Goal: Communication & Community: Answer question/provide support

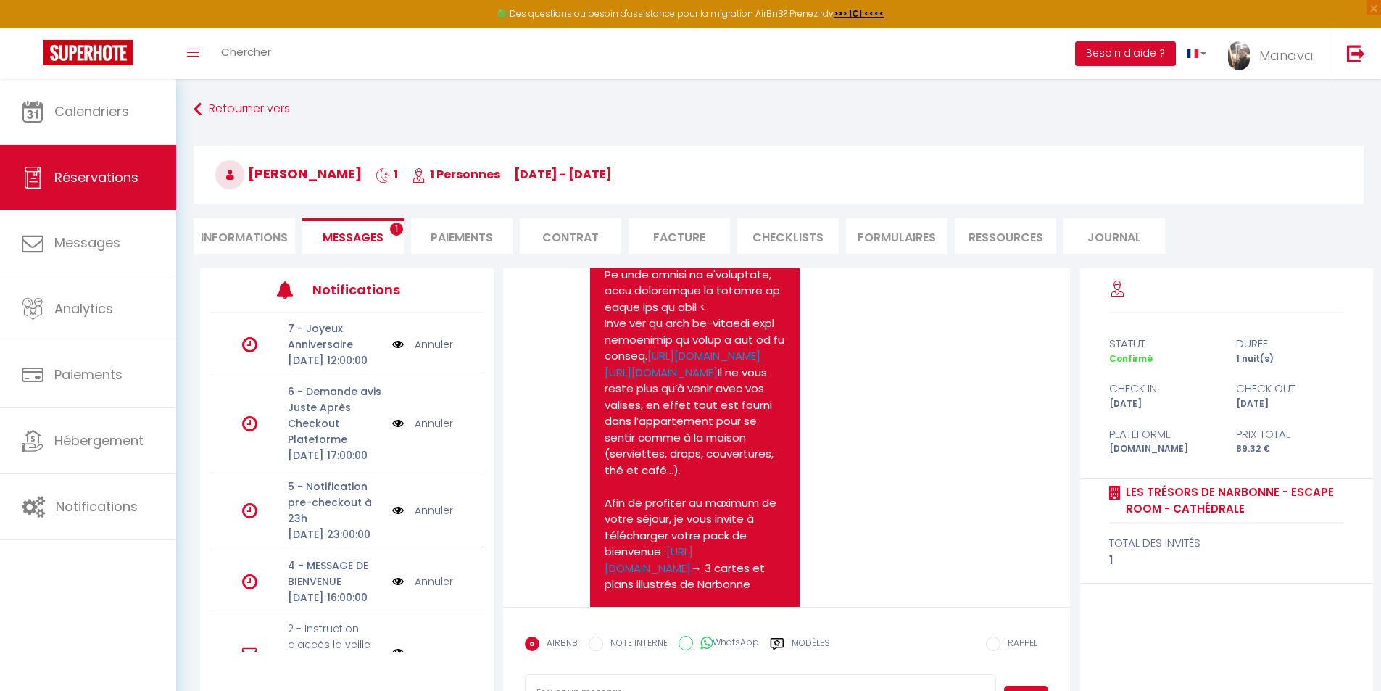
scroll to position [2313, 0]
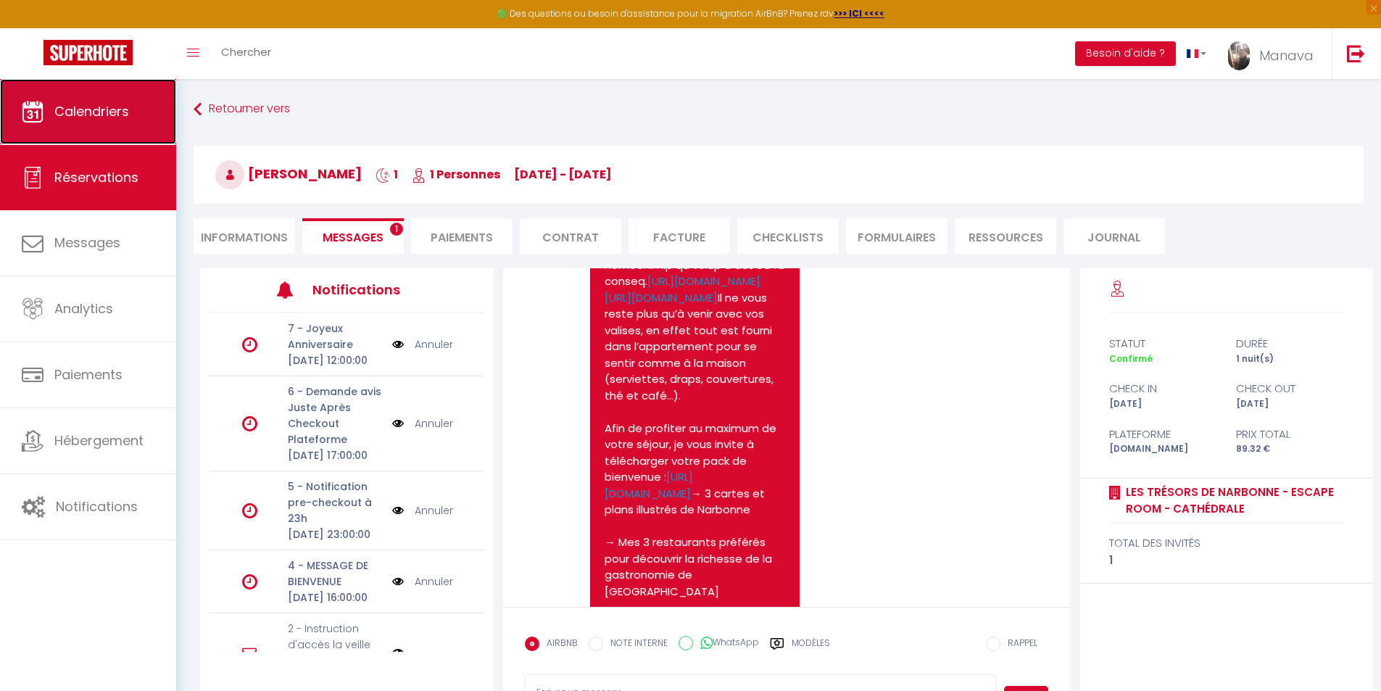
click at [103, 113] on span "Calendriers" at bounding box center [91, 111] width 75 height 18
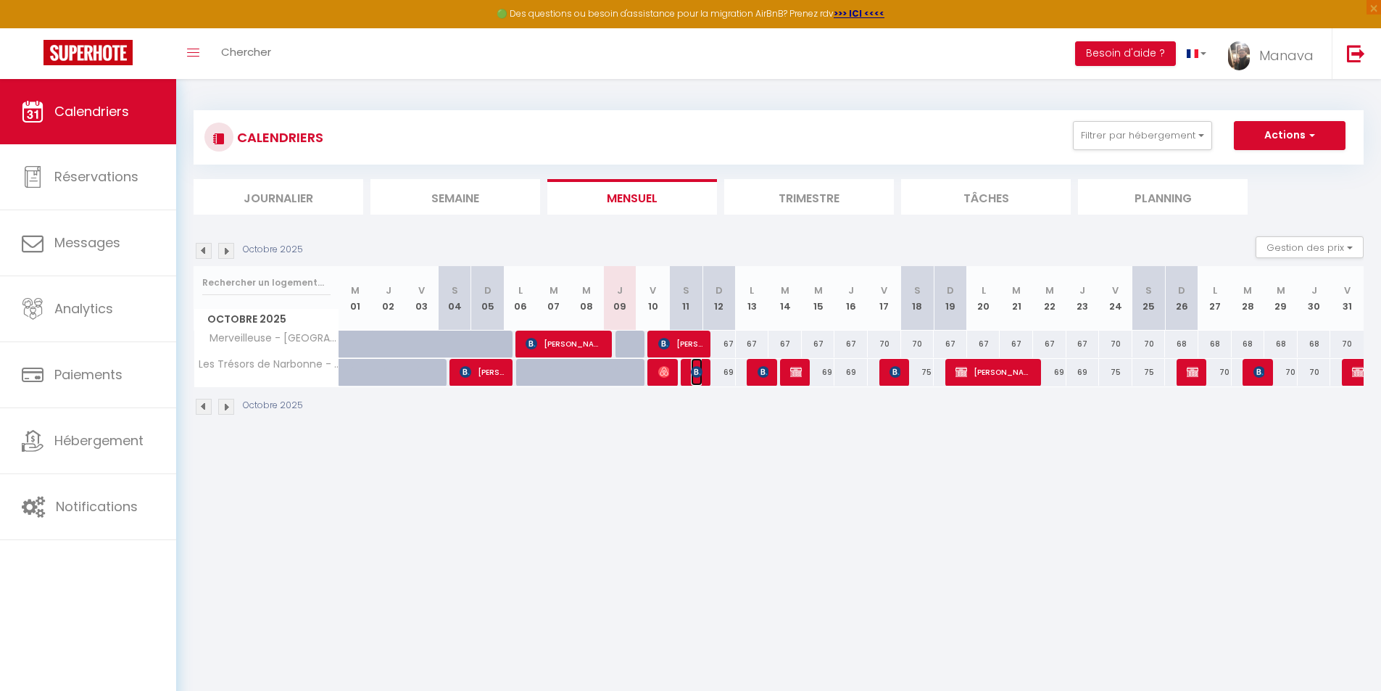
click at [691, 372] on img at bounding box center [697, 372] width 12 height 12
select select "OK"
select select "1"
select select "0"
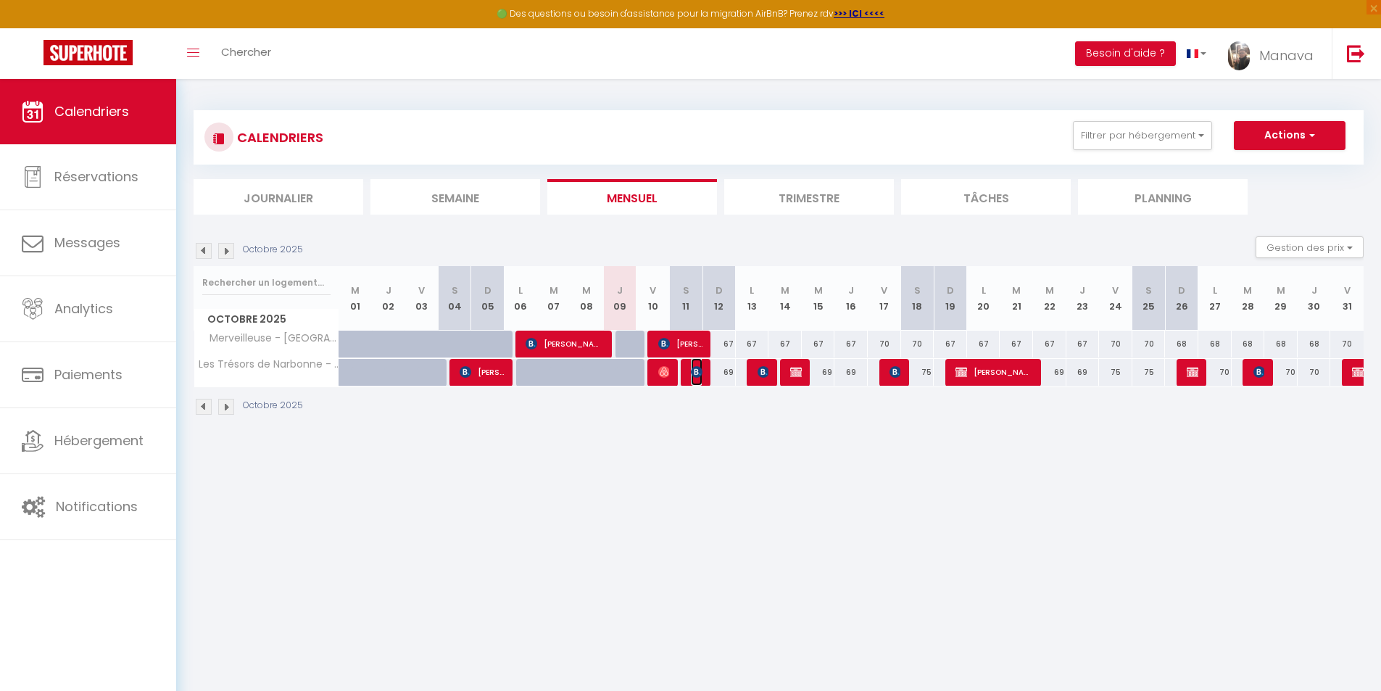
select select "1"
select select
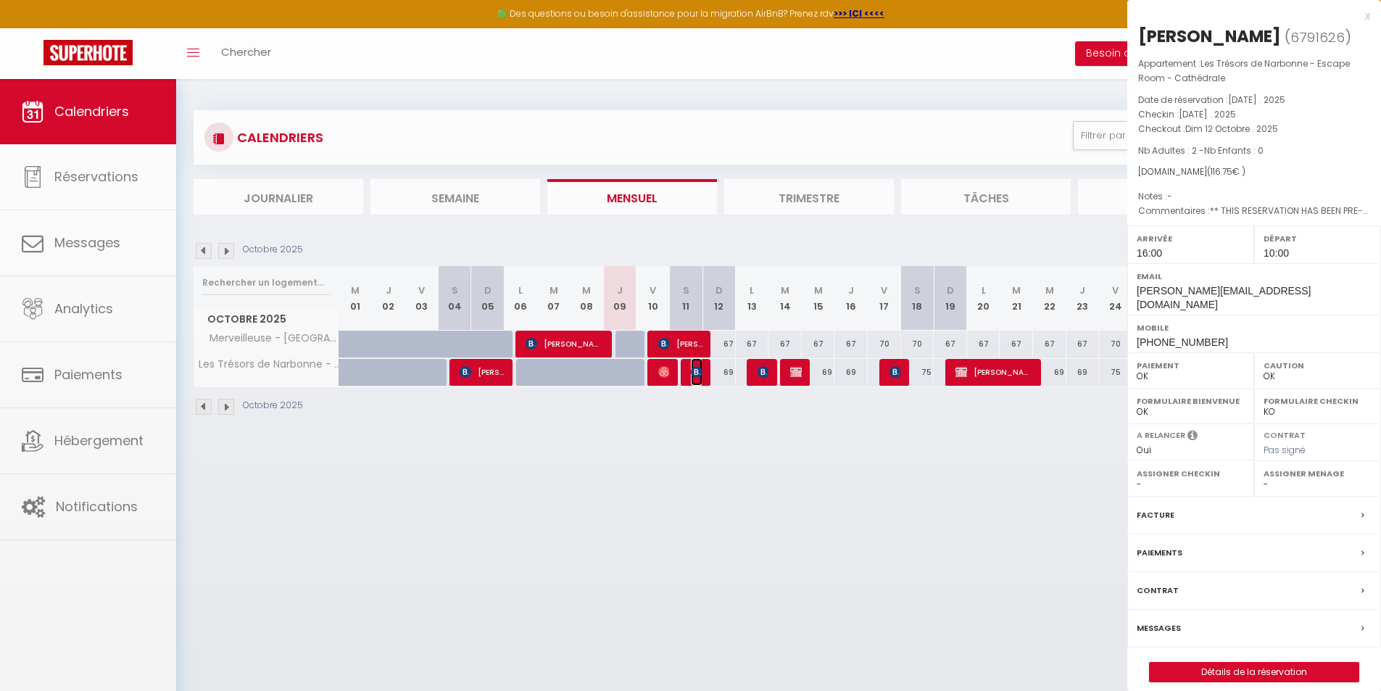
select select "31766"
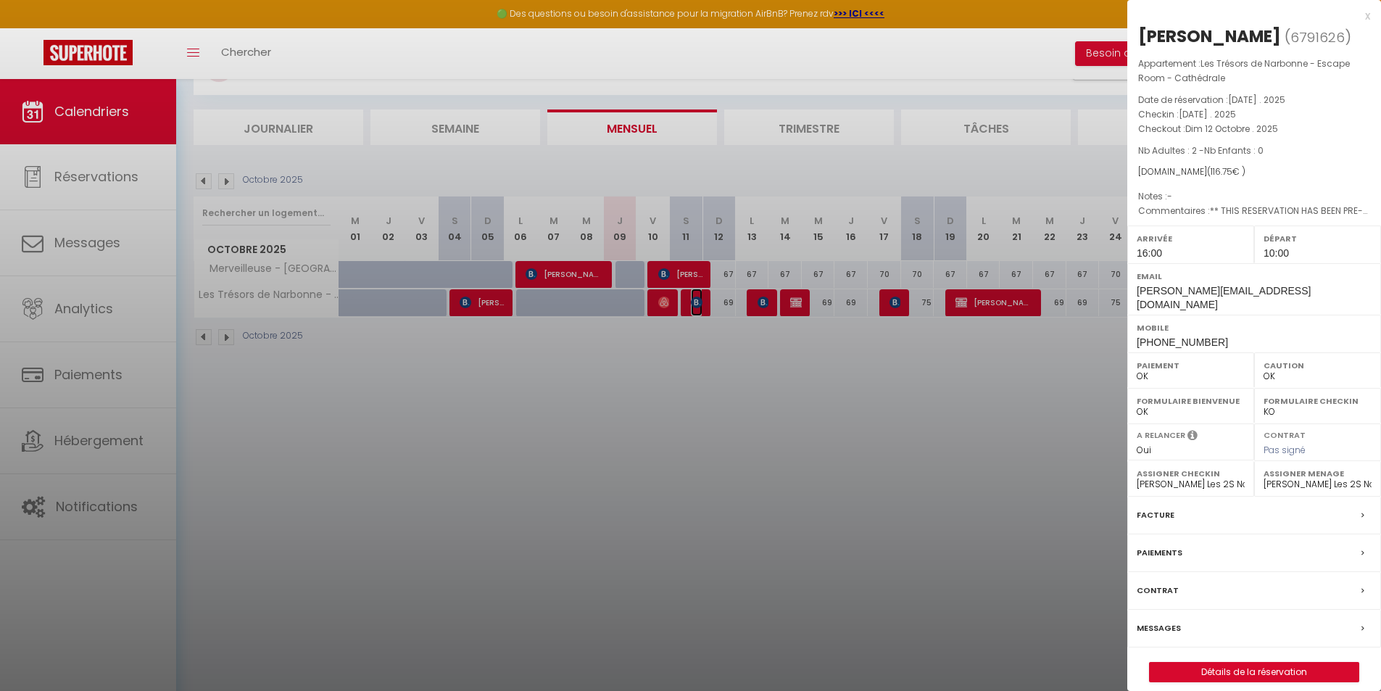
scroll to position [79, 0]
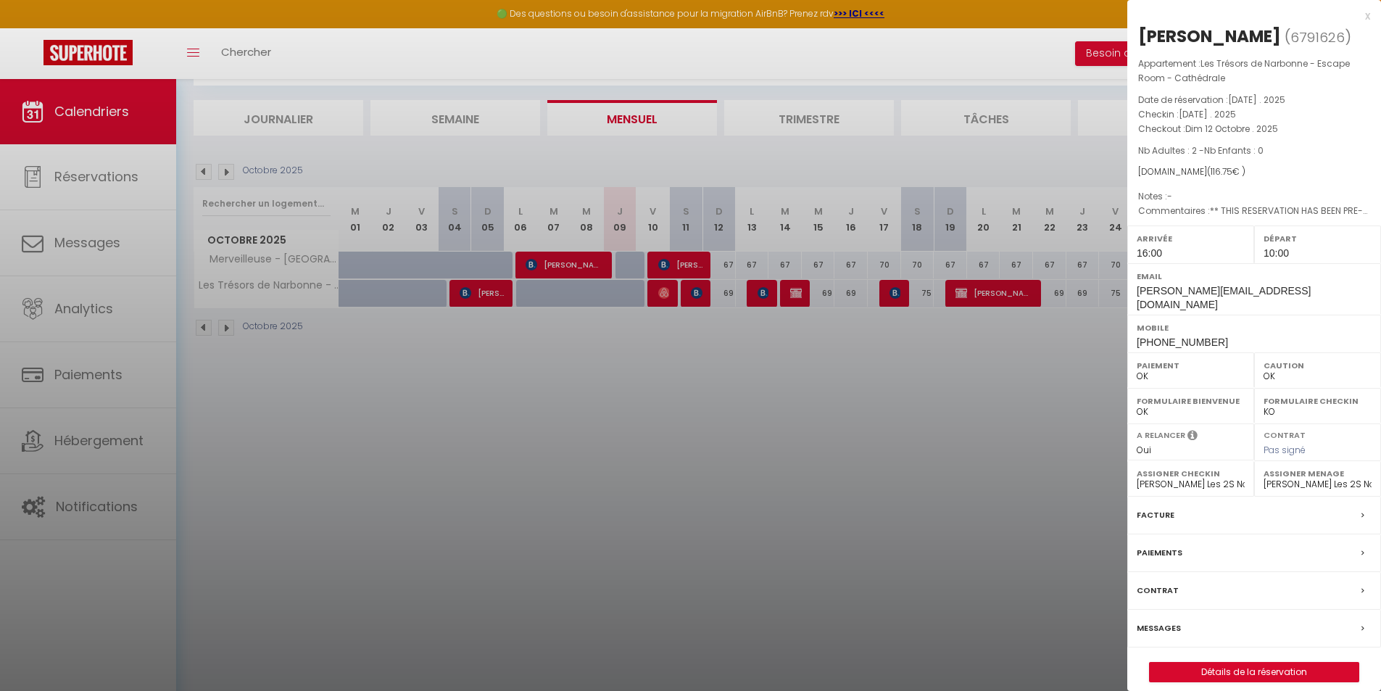
click at [1179, 621] on label "Messages" at bounding box center [1159, 628] width 44 height 15
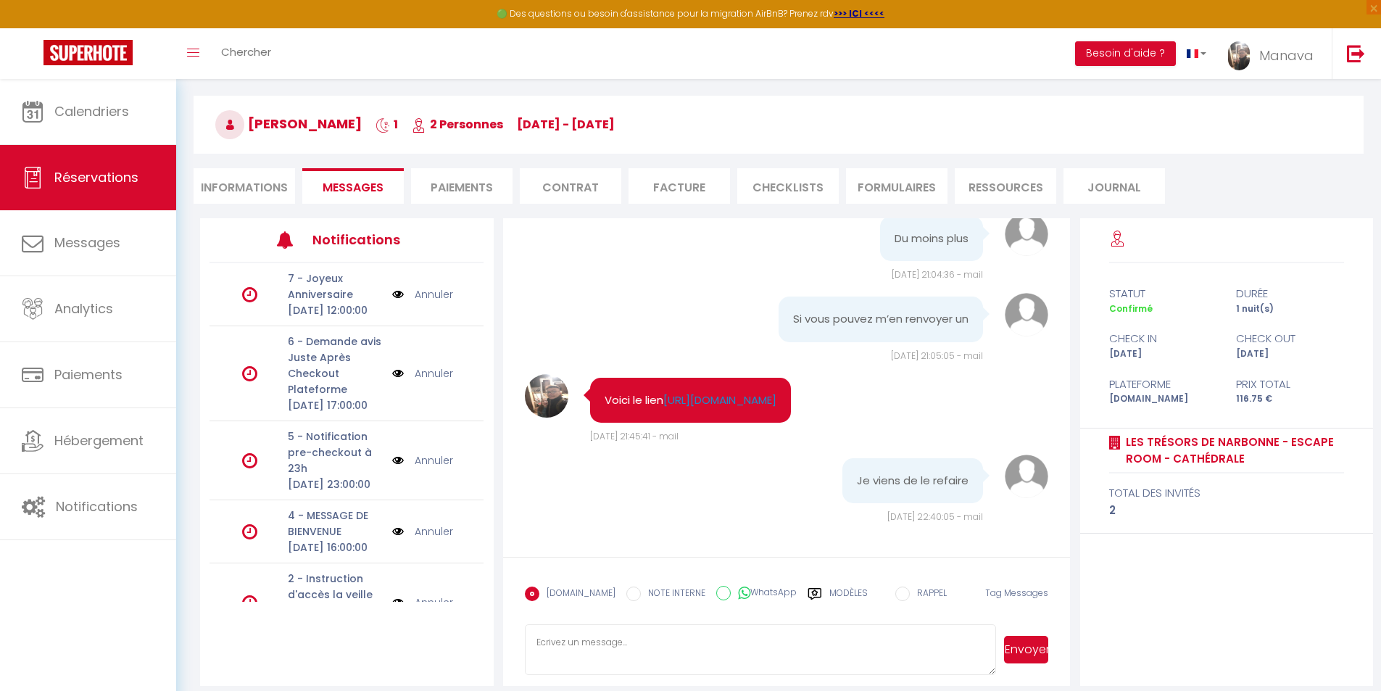
scroll to position [79, 0]
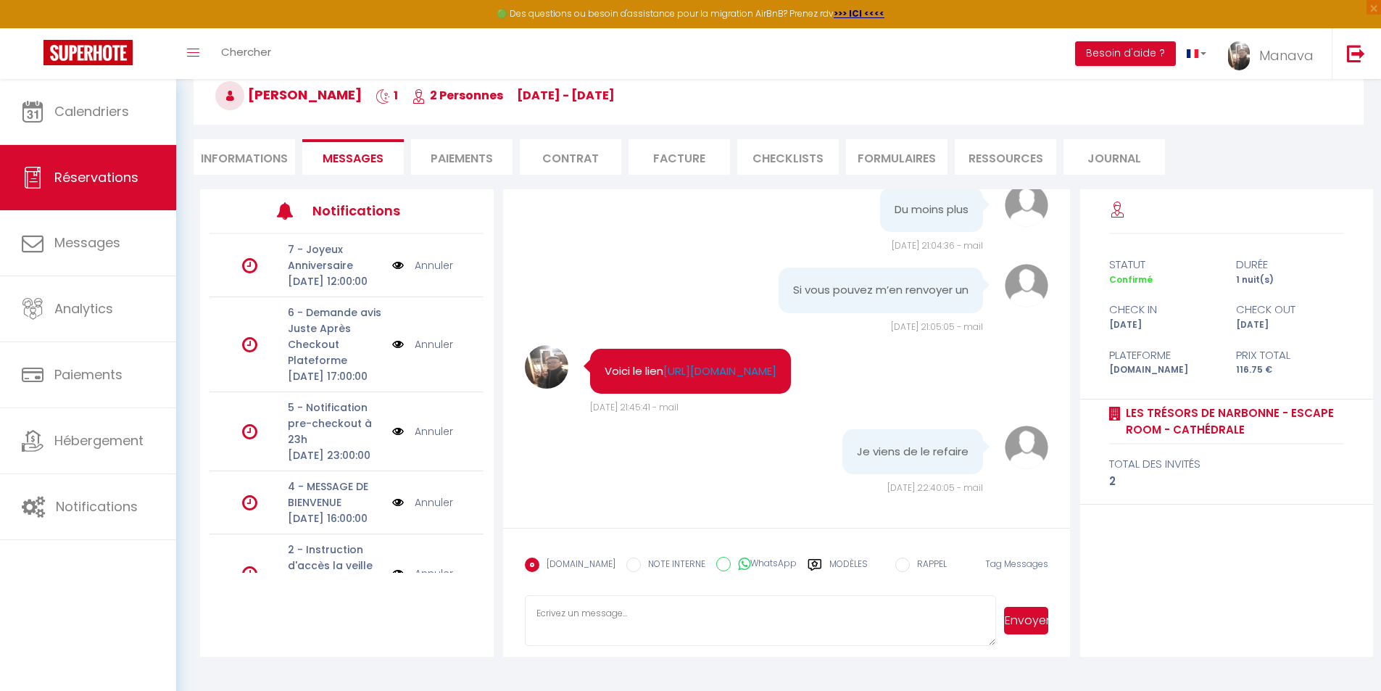
click at [673, 622] on textarea at bounding box center [761, 620] width 472 height 51
type textarea "Bien reçu. Dés création de votre code [DATE] vers 13h00 par le système je le co…"
click at [1015, 625] on button "Envoyer" at bounding box center [1026, 621] width 44 height 28
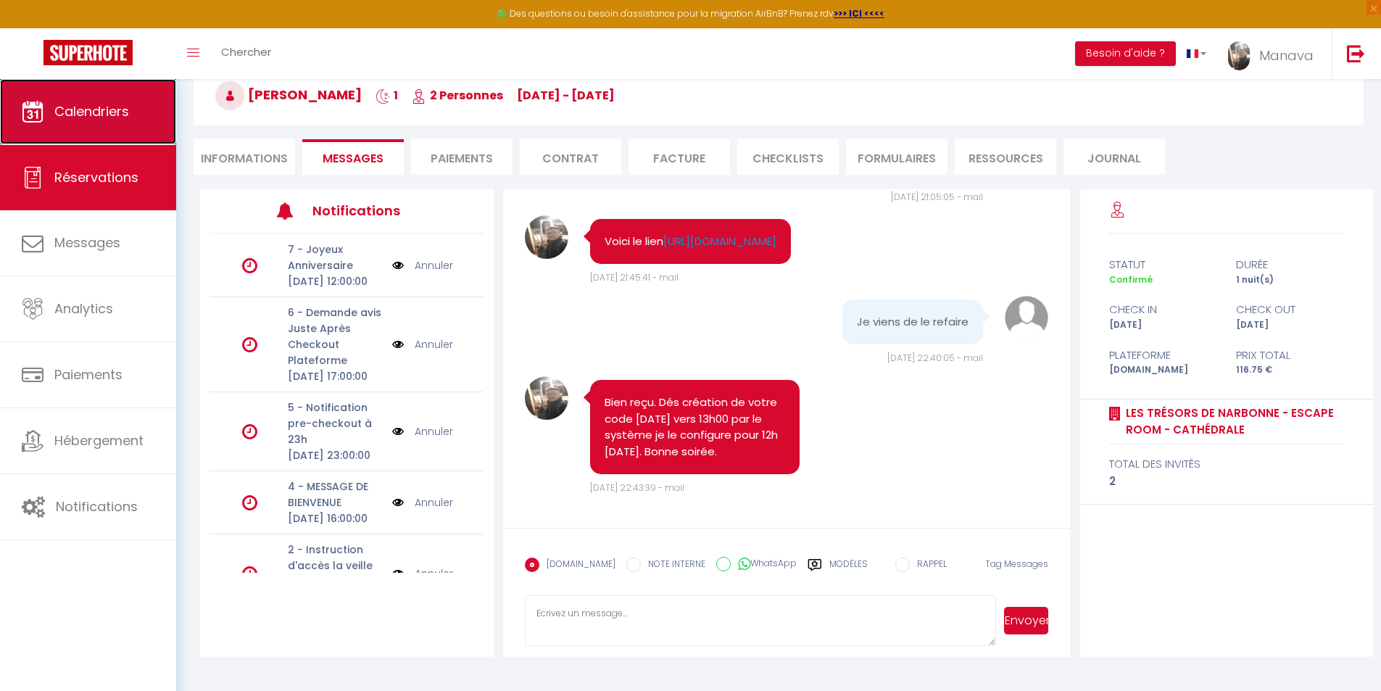
click at [97, 118] on span "Calendriers" at bounding box center [91, 111] width 75 height 18
